Goal: Navigation & Orientation: Find specific page/section

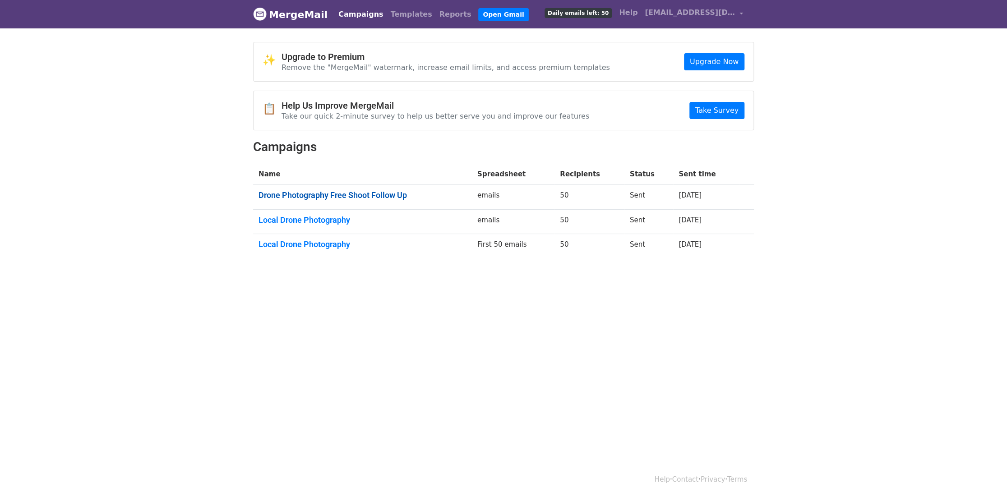
click at [369, 197] on link "Drone Photography Free Shoot Follow Up" at bounding box center [363, 195] width 208 height 10
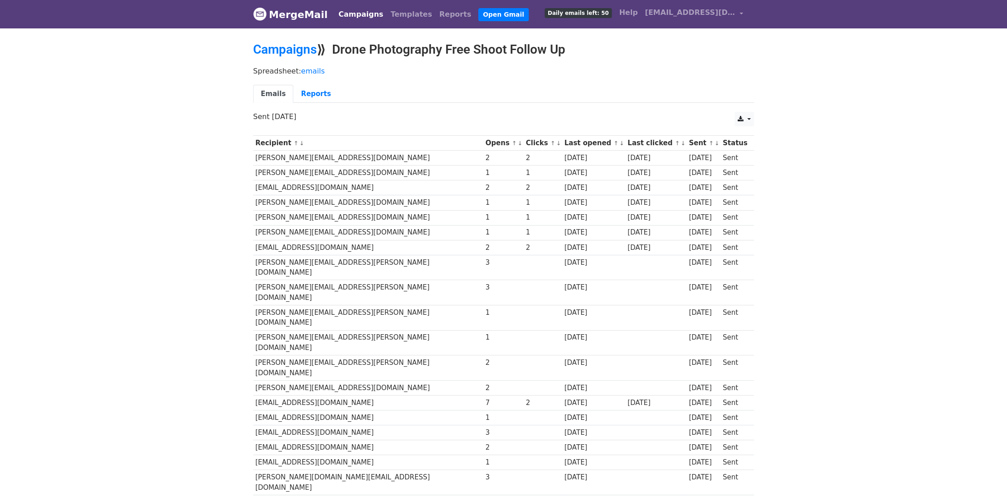
click at [274, 92] on link "Emails" at bounding box center [273, 94] width 40 height 19
click at [283, 52] on link "Campaigns" at bounding box center [285, 49] width 64 height 15
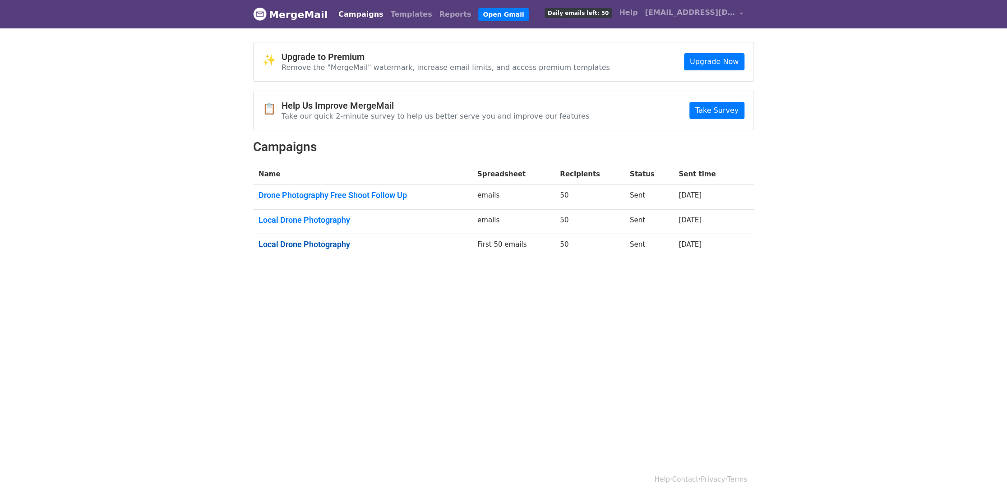
click at [319, 247] on link "Local Drone Photography" at bounding box center [363, 245] width 208 height 10
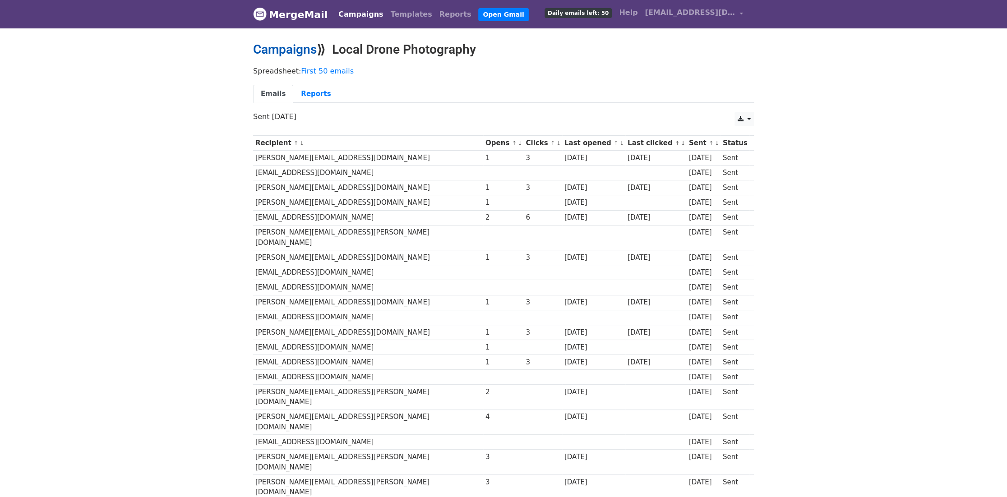
click at [277, 56] on link "Campaigns" at bounding box center [285, 49] width 64 height 15
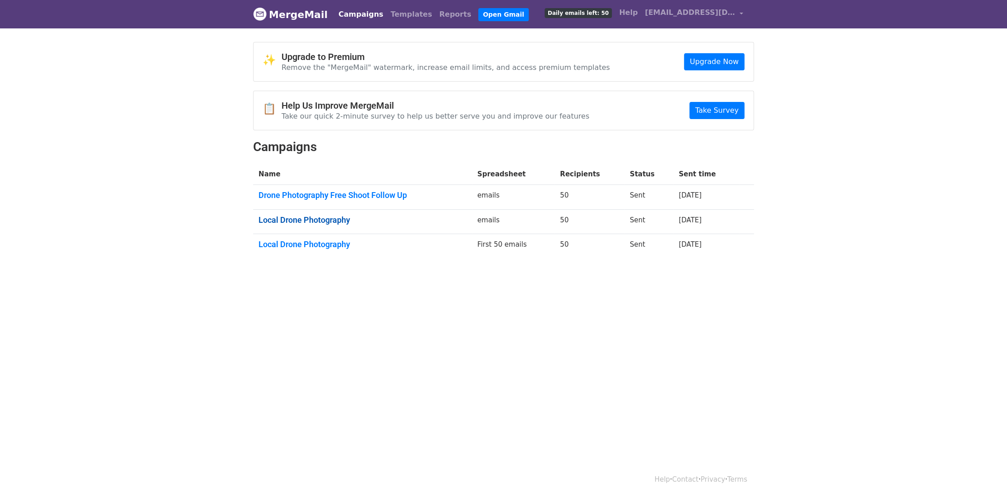
click at [320, 220] on link "Local Drone Photography" at bounding box center [363, 220] width 208 height 10
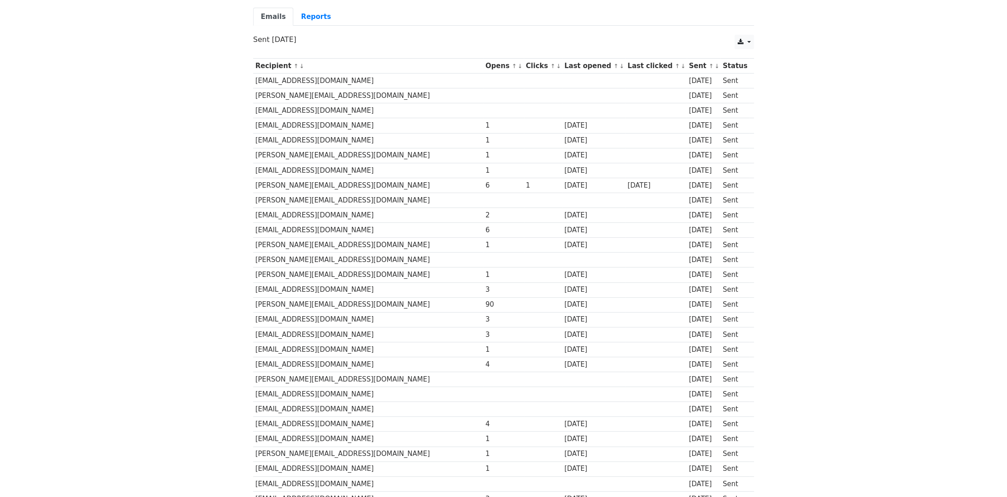
scroll to position [70, 0]
